Goal: Task Accomplishment & Management: Manage account settings

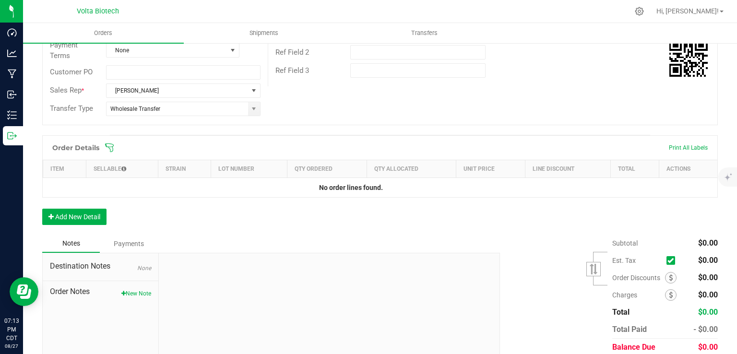
scroll to position [195, 0]
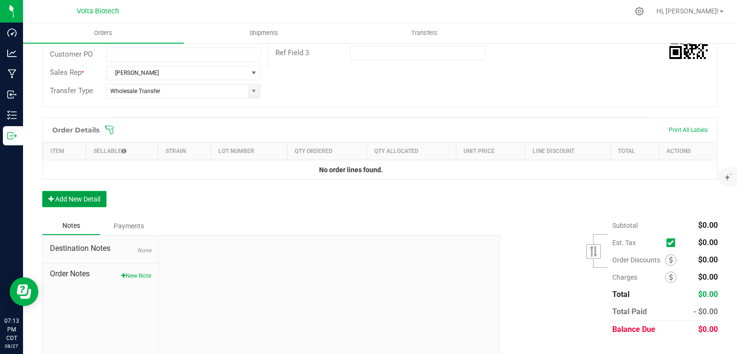
click at [93, 200] on button "Add New Detail" at bounding box center [74, 199] width 64 height 16
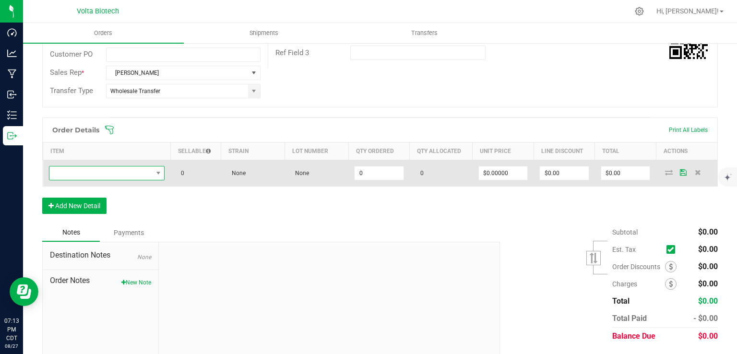
click at [95, 167] on span "NO DATA FOUND" at bounding box center [100, 172] width 103 height 13
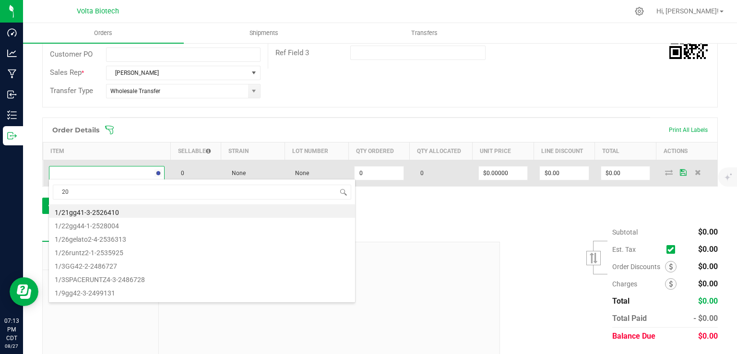
scroll to position [14, 113]
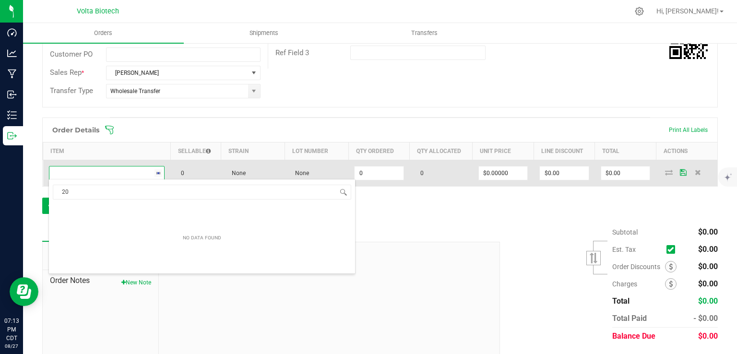
type input "2"
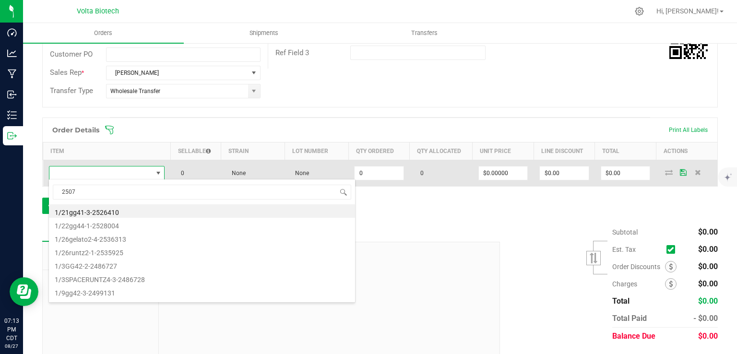
type input "2507"
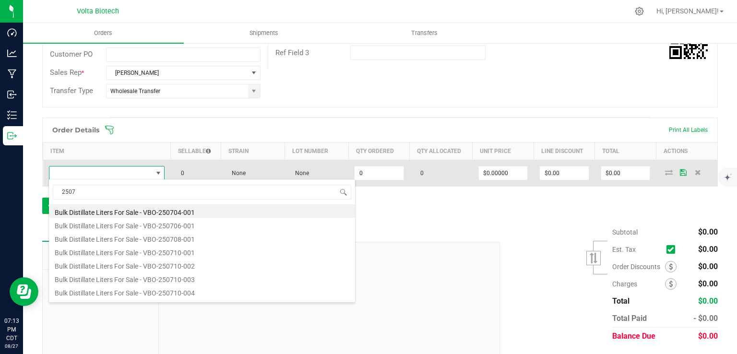
click at [95, 167] on span at bounding box center [100, 172] width 103 height 13
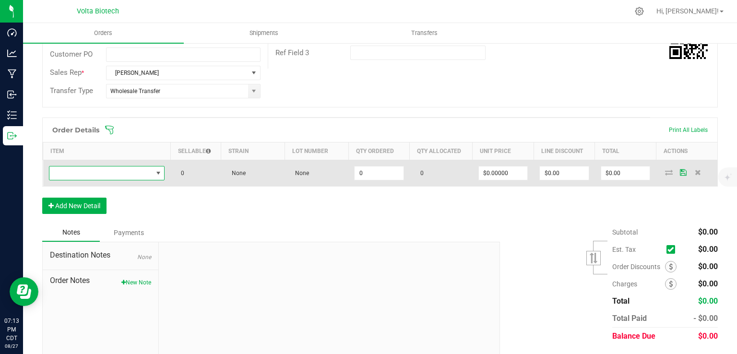
click at [95, 167] on span "NO DATA FOUND" at bounding box center [100, 172] width 103 height 13
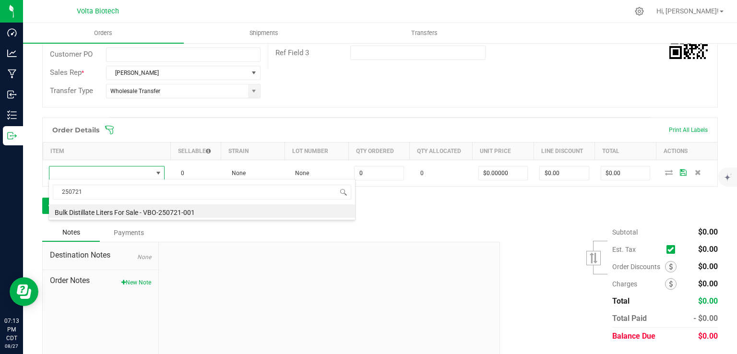
type input "250721"
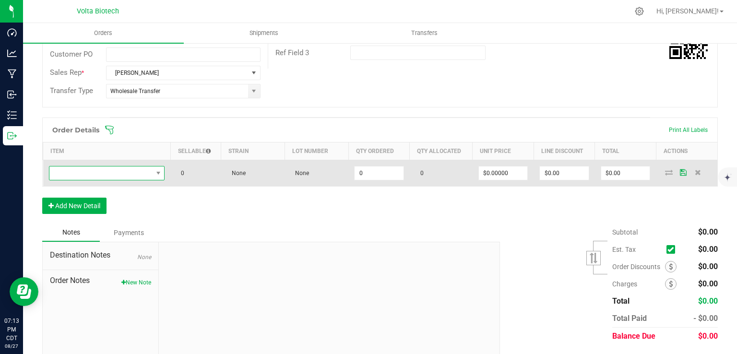
click at [98, 166] on span "NO DATA FOUND" at bounding box center [107, 173] width 116 height 14
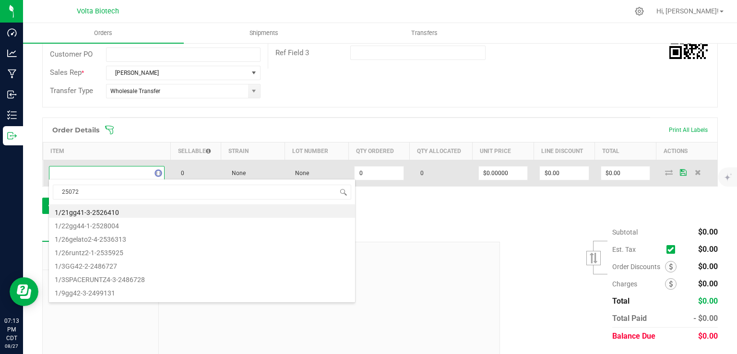
type input "250720"
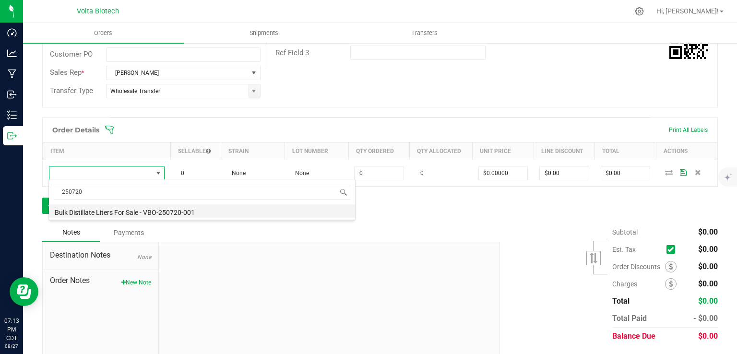
click at [102, 211] on li "Bulk Distillate Liters For Sale - VBO-250720-001" at bounding box center [202, 210] width 306 height 13
type input "0.0000 g"
type input "$1.50000"
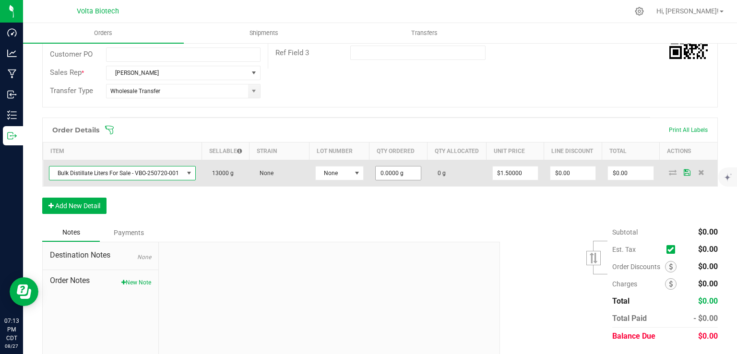
click at [397, 180] on input "0.0000 g" at bounding box center [398, 172] width 45 height 13
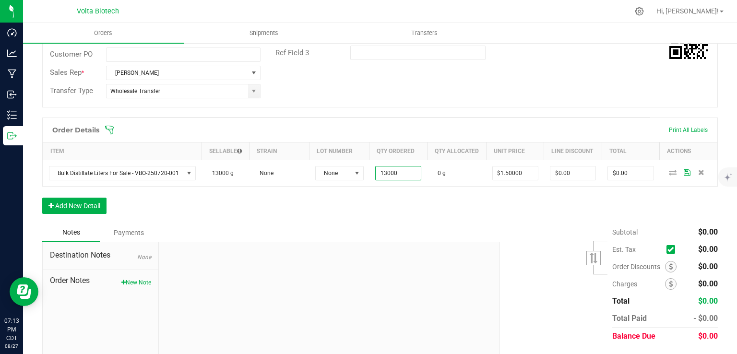
type input "13000.0000 g"
type input "$19,500.00"
click at [502, 210] on div "Order Details Print All Labels Item Sellable Strain Lot Number Qty Ordered Qty …" at bounding box center [379, 170] width 675 height 106
click at [94, 208] on button "Add New Detail" at bounding box center [74, 206] width 64 height 16
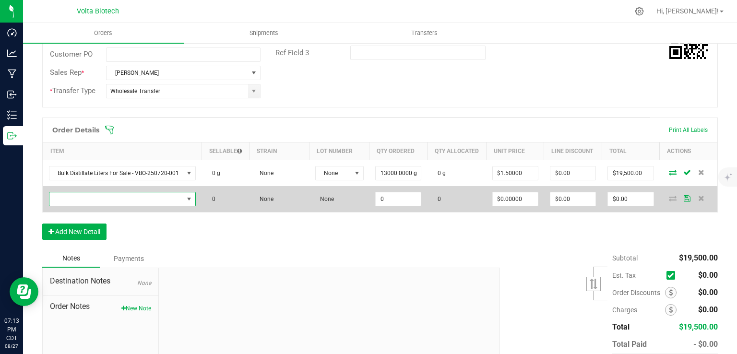
click at [95, 206] on span "NO DATA FOUND" at bounding box center [116, 198] width 134 height 13
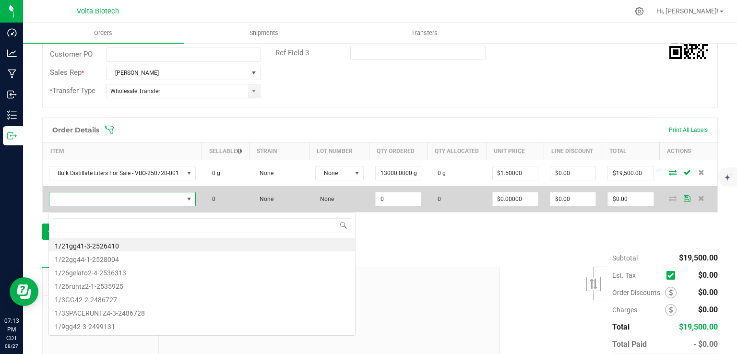
scroll to position [14, 146]
type input "25072"
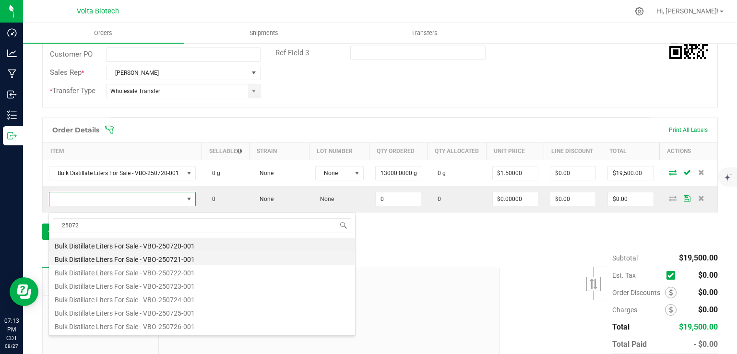
click at [94, 258] on li "Bulk Distillate Liters For Sale - VBO-250721-001" at bounding box center [202, 257] width 306 height 13
type input "0.0000 g"
type input "$1.50000"
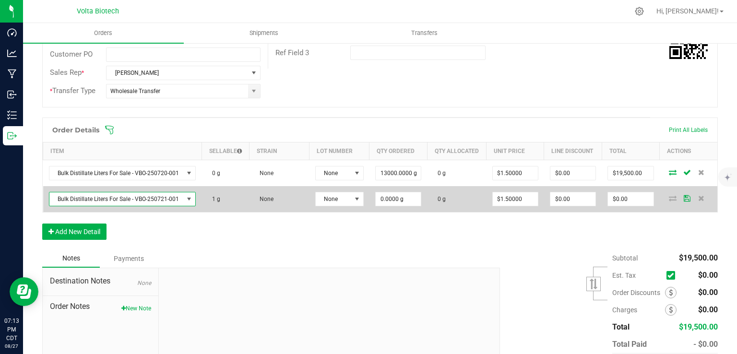
click at [107, 204] on span "Bulk Distillate Liters For Sale - VBO-250721-001" at bounding box center [116, 198] width 134 height 13
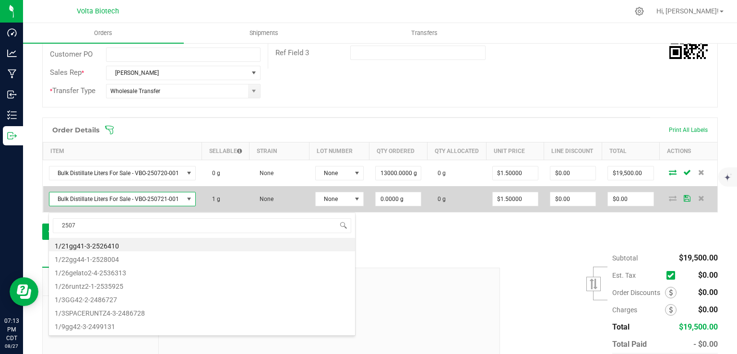
type input "25072"
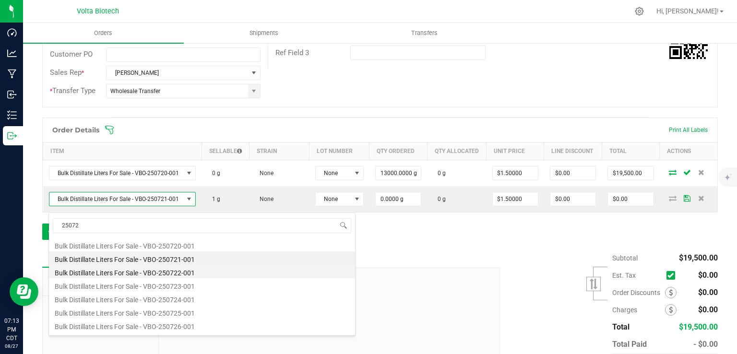
click at [169, 273] on li "Bulk Distillate Liters For Sale - VBO-250722-001" at bounding box center [202, 271] width 306 height 13
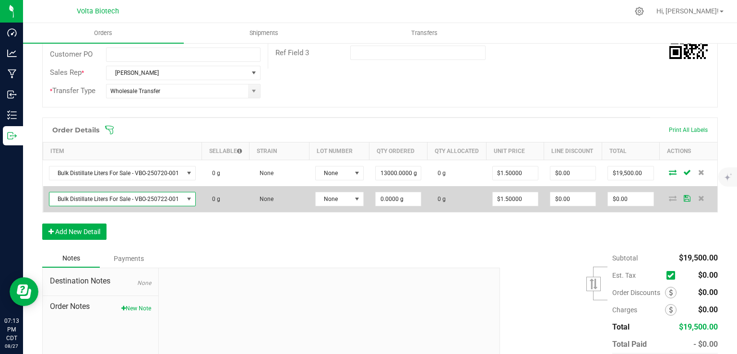
click at [142, 205] on span "Bulk Distillate Liters For Sale - VBO-250722-001" at bounding box center [116, 198] width 134 height 13
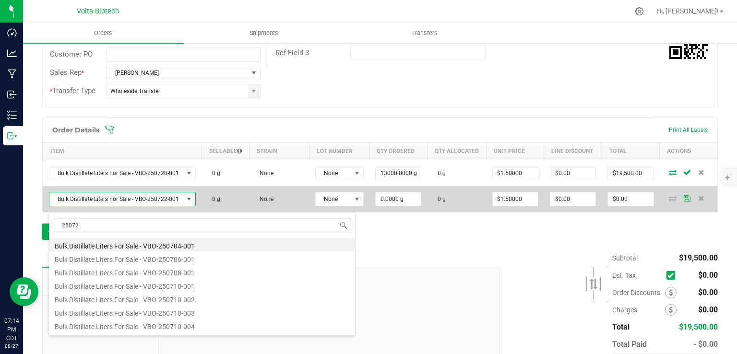
type input "250723"
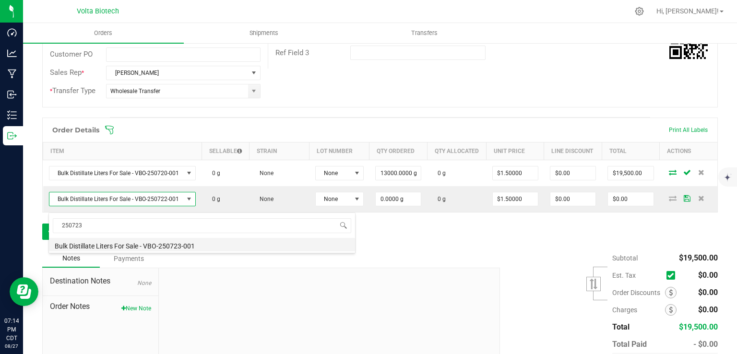
click at [163, 248] on li "Bulk Distillate Liters For Sale - VBO-250723-001" at bounding box center [202, 244] width 306 height 13
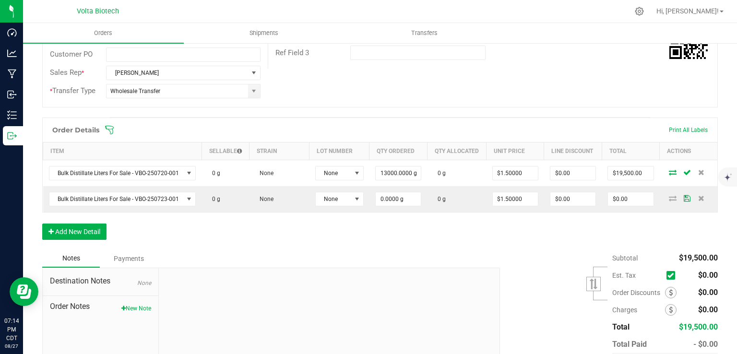
click at [163, 248] on div "Order Details Print All Labels Item Sellable Strain Lot Number Qty Ordered Qty …" at bounding box center [379, 183] width 675 height 132
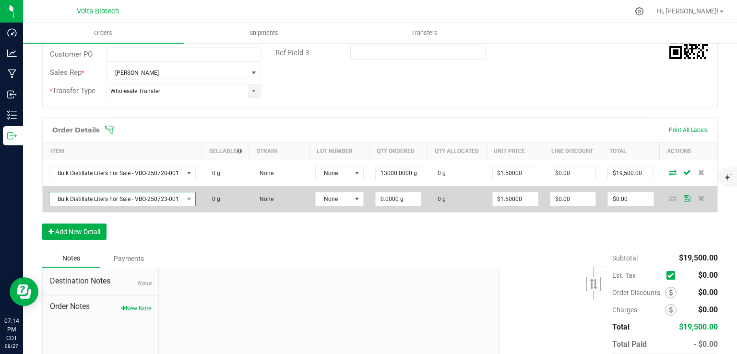
click at [153, 206] on span "Bulk Distillate Liters For Sale - VBO-250723-001" at bounding box center [116, 198] width 134 height 13
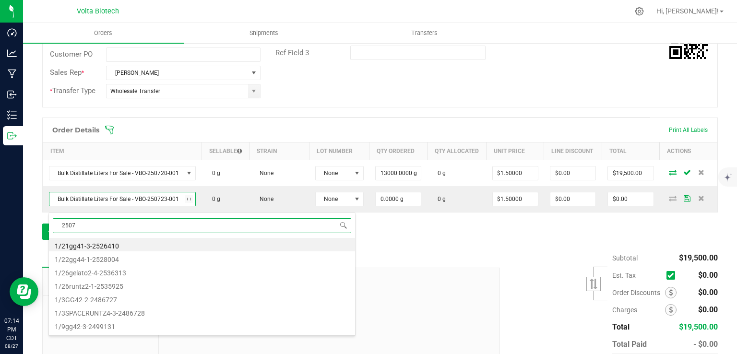
type input "25072"
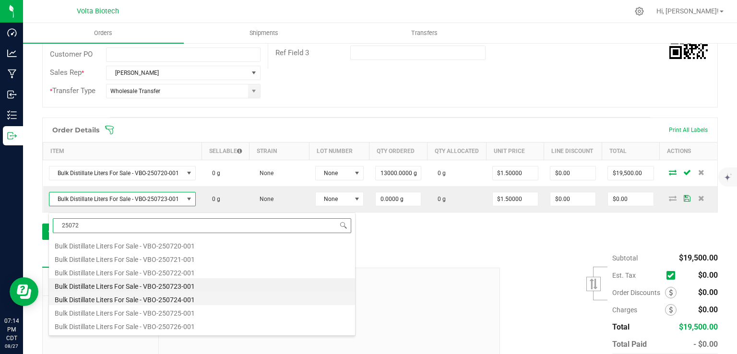
click at [141, 296] on li "Bulk Distillate Liters For Sale - VBO-250724-001" at bounding box center [202, 298] width 306 height 13
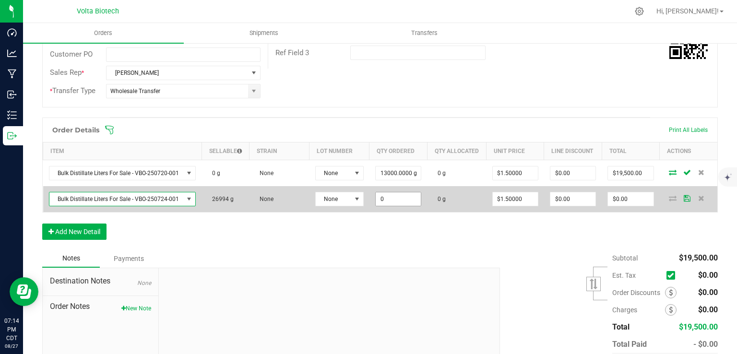
click at [388, 205] on input "0" at bounding box center [398, 198] width 45 height 13
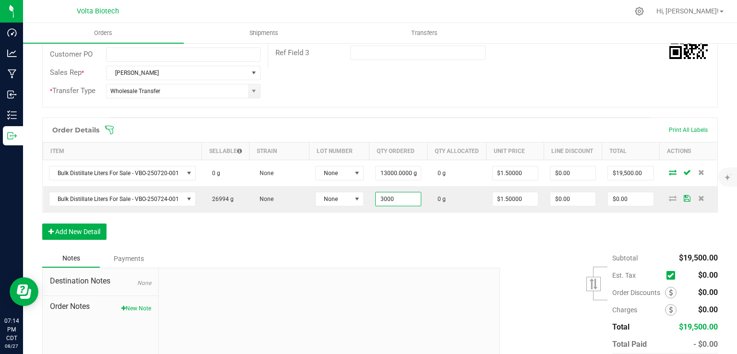
type input "3000.0000 g"
type input "$4,500.00"
click at [401, 227] on div "Order Details Print All Labels Item Sellable Strain Lot Number Qty Ordered Qty …" at bounding box center [379, 183] width 675 height 132
click at [669, 313] on icon at bounding box center [671, 309] width 4 height 7
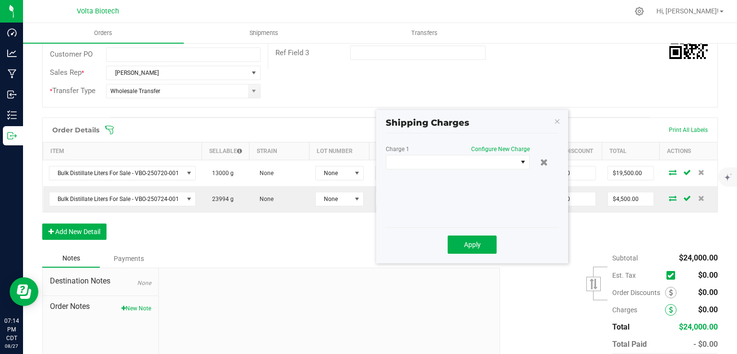
scroll to position [253, 0]
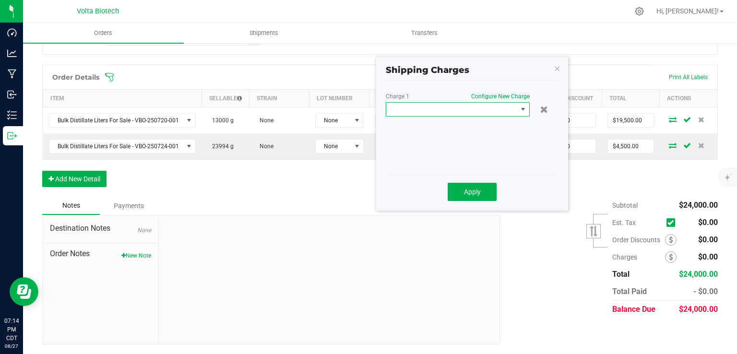
click at [471, 106] on span at bounding box center [451, 109] width 131 height 13
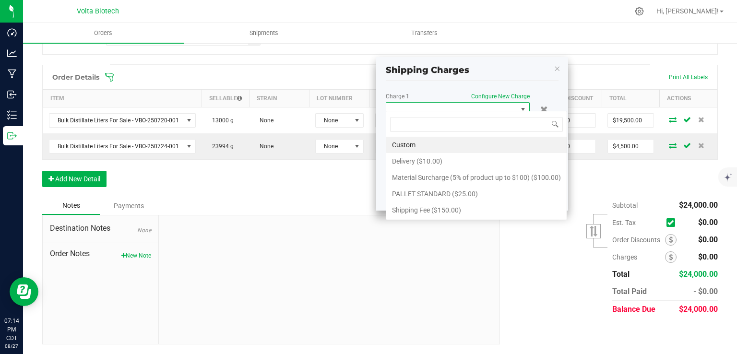
scroll to position [14, 144]
click at [402, 159] on li "Delivery ($10.00)" at bounding box center [476, 161] width 180 height 16
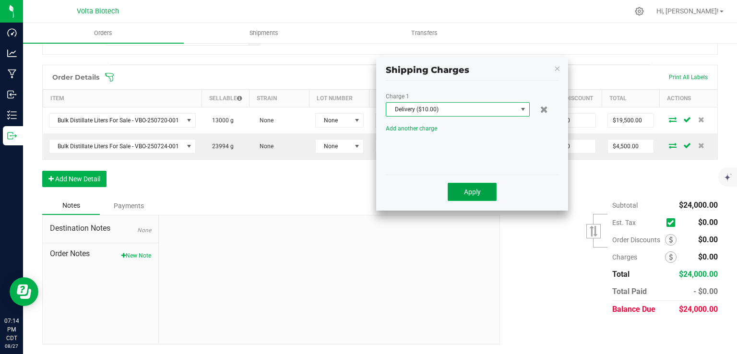
click at [459, 184] on button "Apply" at bounding box center [471, 192] width 49 height 18
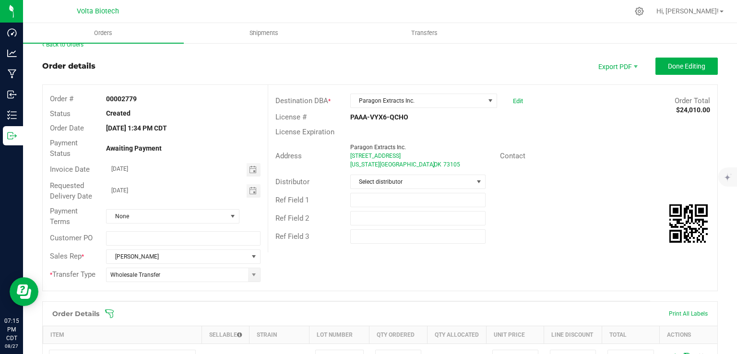
scroll to position [6, 0]
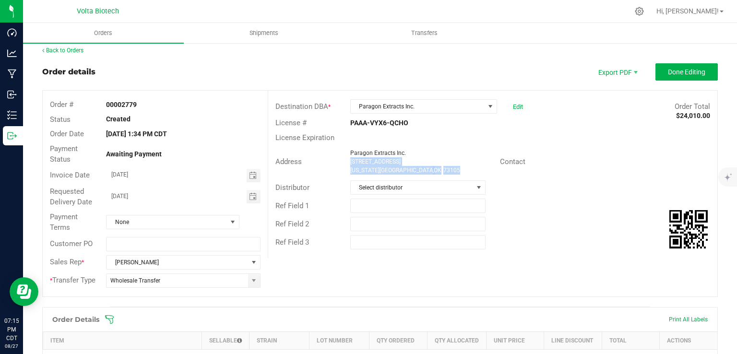
drag, startPoint x: 441, startPoint y: 168, endPoint x: 346, endPoint y: 162, distance: 95.2
click at [350, 162] on ngx-name-and-address "Paragon Extracts Inc. [STREET_ADDRESS][US_STATE]" at bounding box center [421, 162] width 142 height 26
copy ngx-name-and-address "[STREET_ADDRESS][US_STATE]"
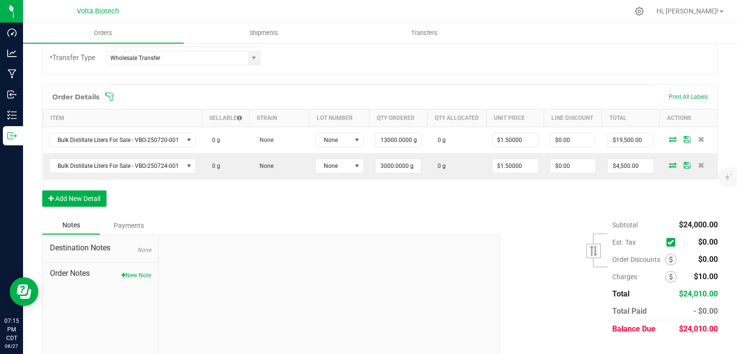
scroll to position [249, 0]
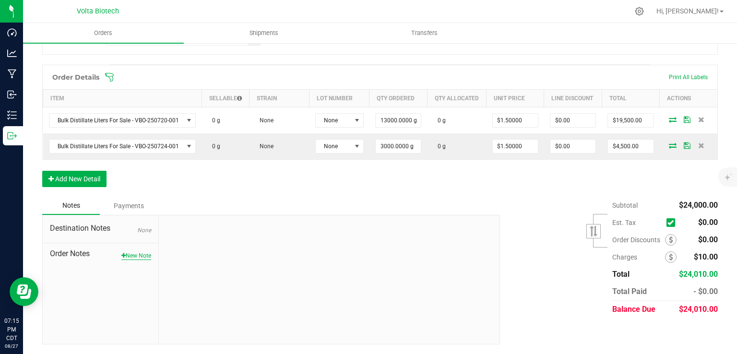
click at [129, 258] on button "New Note" at bounding box center [136, 255] width 30 height 9
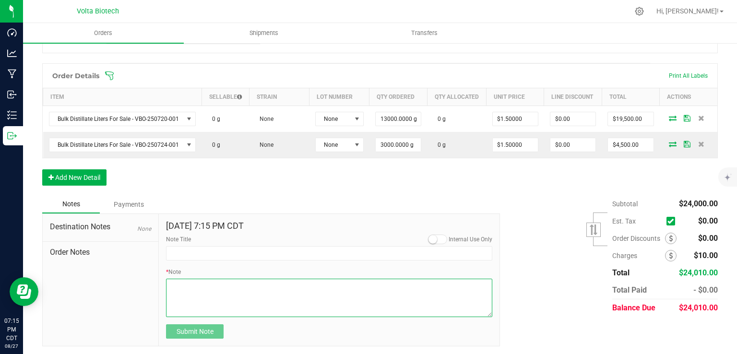
click at [201, 299] on textarea "* Note" at bounding box center [329, 298] width 326 height 38
paste textarea "[STREET_ADDRESS][US_STATE]  Get on I-35 N from SE [GEOGRAPHIC_DATA] 4 min (1.0…"
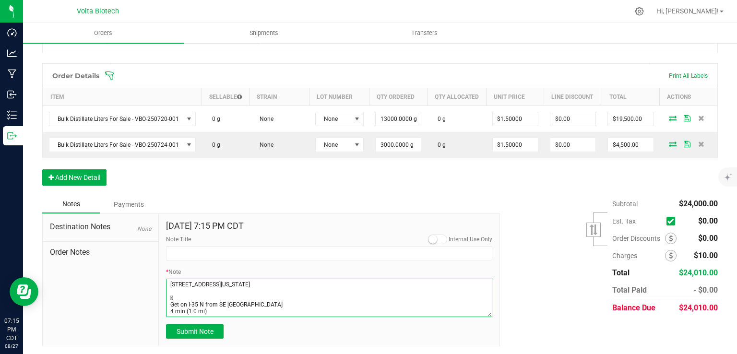
scroll to position [74, 0]
type textarea "[STREET_ADDRESS][US_STATE]  Get on I-35 N from SE [GEOGRAPHIC_DATA] 4 min (1.0…"
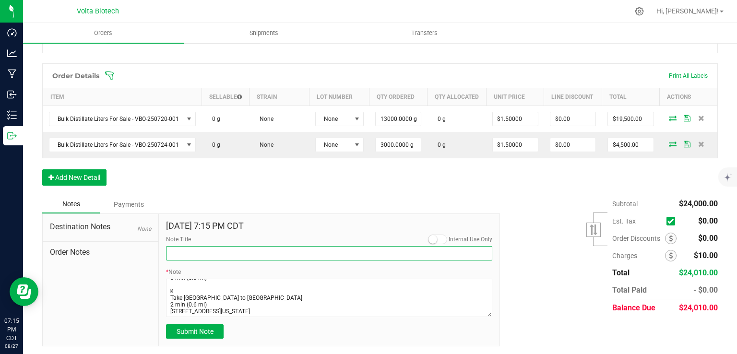
click at [217, 252] on input "Note Title" at bounding box center [329, 253] width 326 height 14
type input "note on destination"
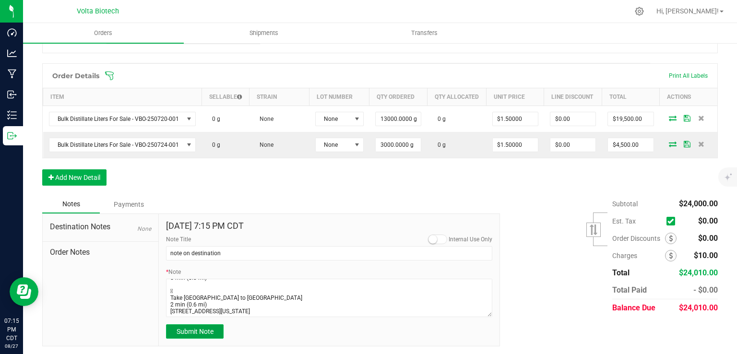
click at [176, 335] on span "Submit Note" at bounding box center [194, 332] width 37 height 8
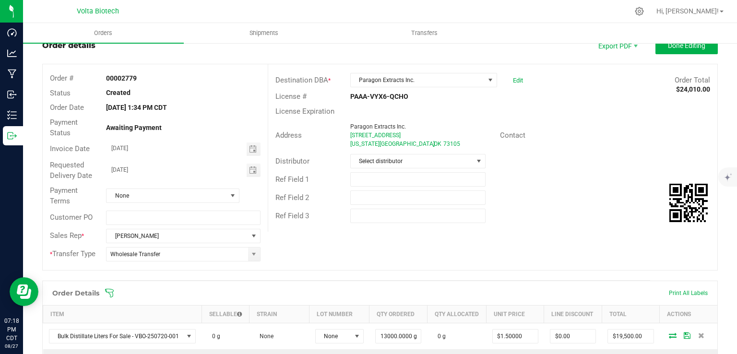
scroll to position [0, 0]
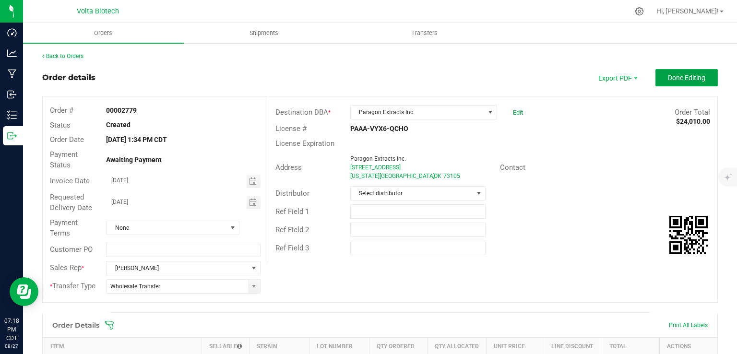
click at [682, 82] on button "Done Editing" at bounding box center [686, 77] width 62 height 17
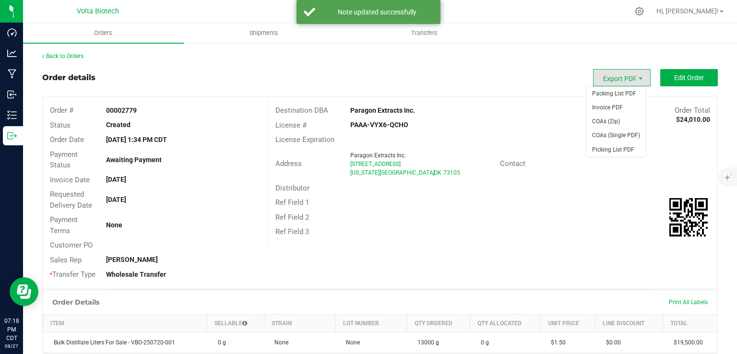
click at [613, 82] on span "Export PDF" at bounding box center [622, 77] width 58 height 17
click at [604, 103] on span "Invoice PDF" at bounding box center [615, 108] width 59 height 14
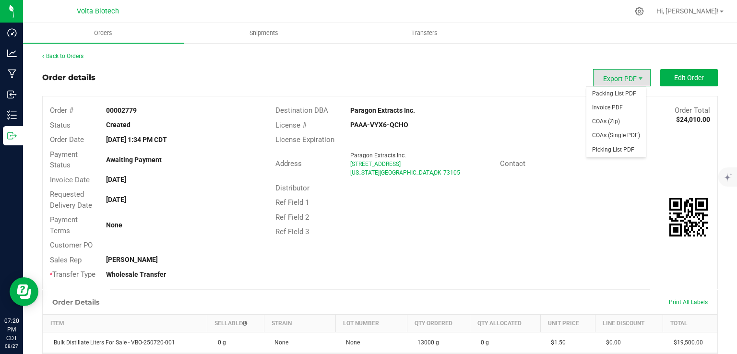
click at [618, 76] on span "Export PDF" at bounding box center [622, 77] width 58 height 17
click at [607, 109] on span "Invoice PDF" at bounding box center [615, 108] width 59 height 14
